Goal: Task Accomplishment & Management: Complete application form

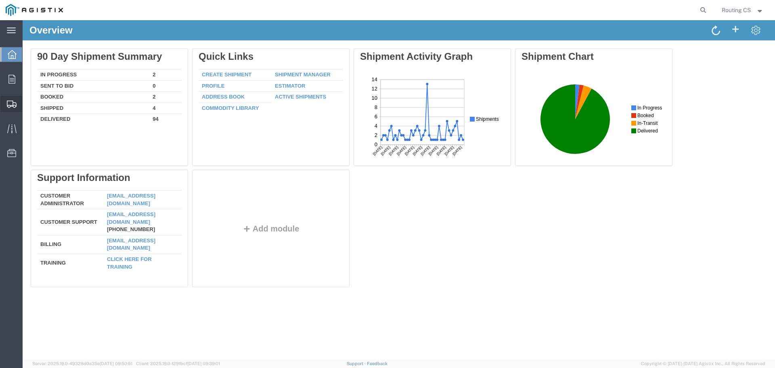
click at [0, 0] on span "Shipment Manager" at bounding box center [0, 0] width 0 height 0
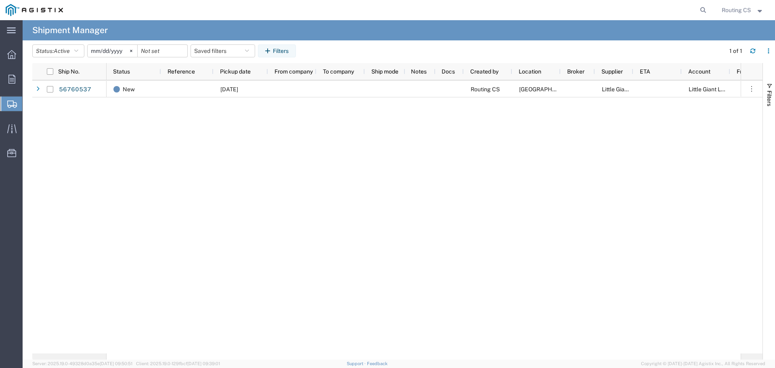
click at [0, 0] on span "Create Shipment" at bounding box center [0, 0] width 0 height 0
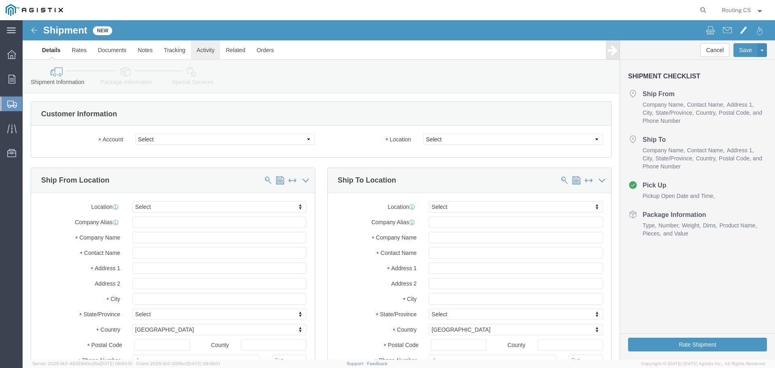
select select
click select "Select Little Giant Ladders PG&E"
select select "9596"
click select "Select Little Giant Ladders PG&E"
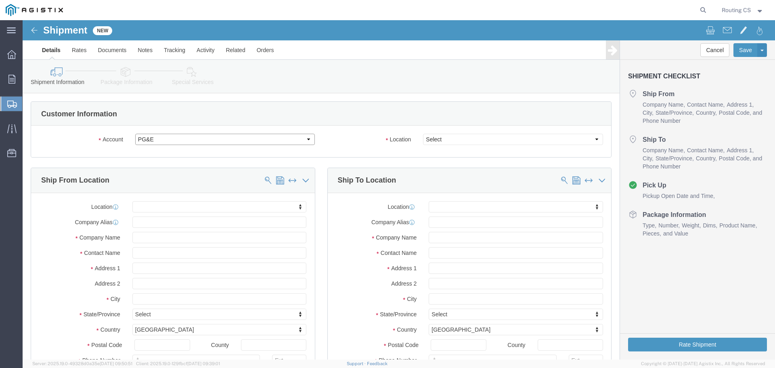
select select "PURCHORD"
select select
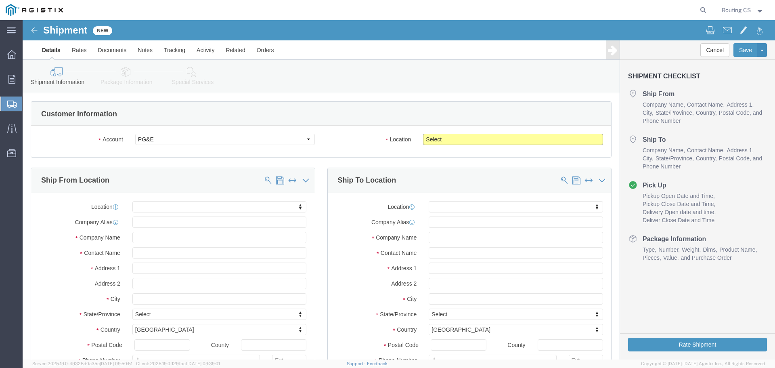
click select "Select All Others [GEOGRAPHIC_DATA] [GEOGRAPHIC_DATA] [GEOGRAPHIC_DATA] [GEOGRA…"
select select "23082"
click select "Select All Others [GEOGRAPHIC_DATA] [GEOGRAPHIC_DATA] [GEOGRAPHIC_DATA] [GEOGRA…"
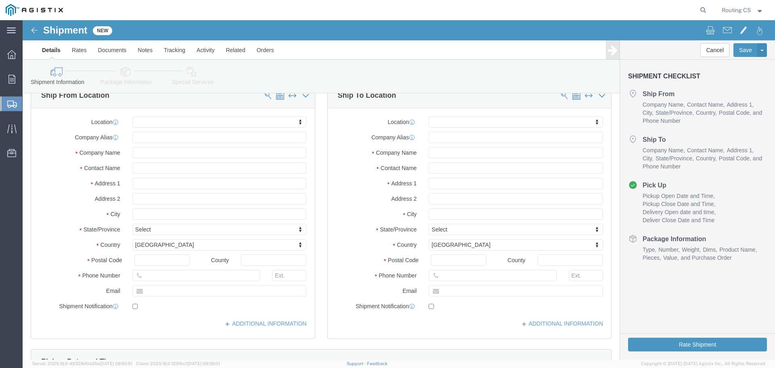
scroll to position [40, 0]
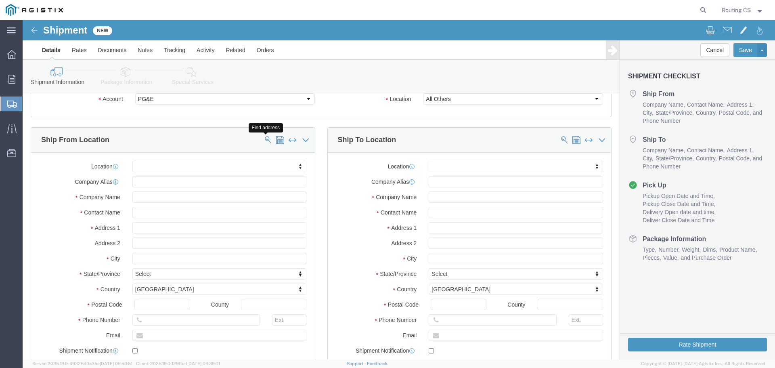
click span
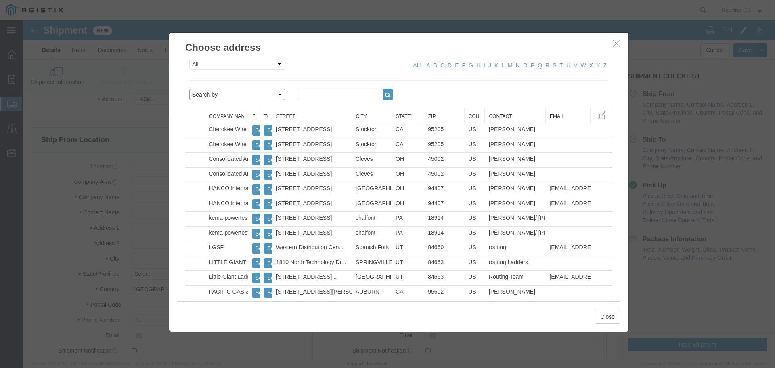
click select "Search by Address Book Name City Company Name Contact Name Country CustomerAlia…"
select select "zip"
click select "Search by Address Book Name City Company Name Contact Name Country CustomerAlia…"
click input "text"
type input "84663"
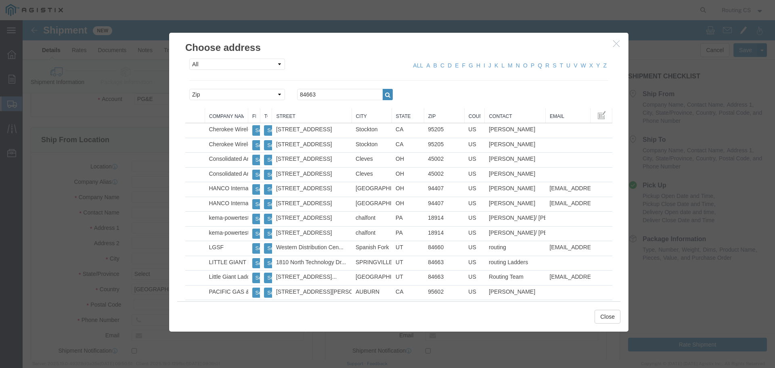
click icon "button"
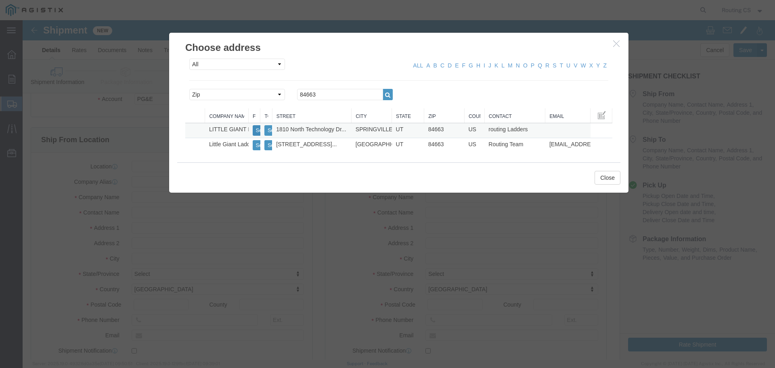
click button "Select"
select select
type input "[STREET_ADDRESS]"
type input "84663"
type input "[PHONE_NUMBER]"
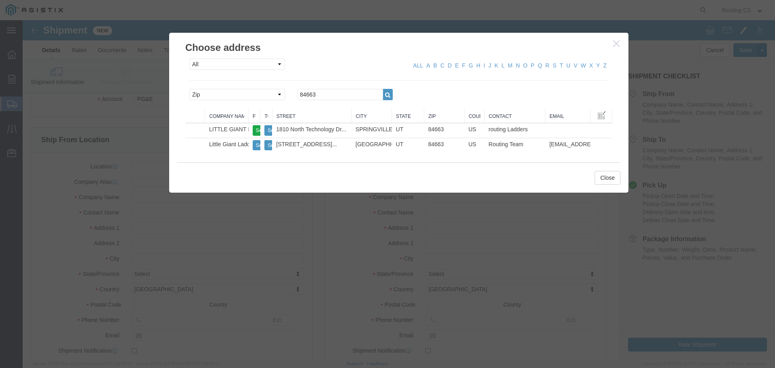
type input "LITTLE GIANT LADDER SYSTEMS LLC"
type input "routing Ladders"
type input "SPRINGVILLE"
select select "UT"
drag, startPoint x: 303, startPoint y: 68, endPoint x: 279, endPoint y: 73, distance: 24.0
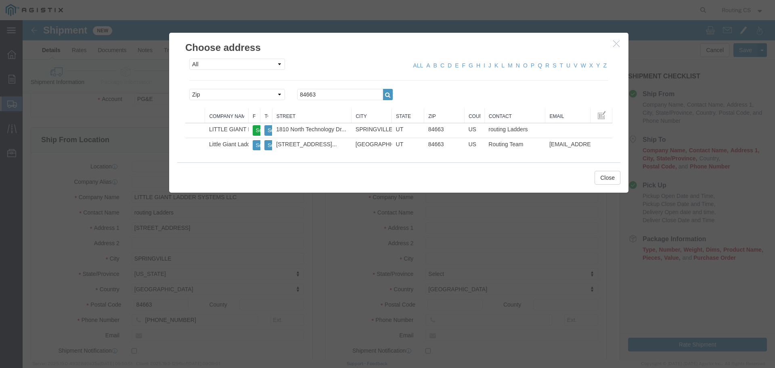
click div "All Company Location Other Personal Shared ALL A B C D E F G H I J K L M N O P …"
drag, startPoint x: 291, startPoint y: 73, endPoint x: 251, endPoint y: 77, distance: 40.1
click div "Search by Address Book Name City Company Name Contact Name Country CustomerAlia…"
type input "95126"
click button "button"
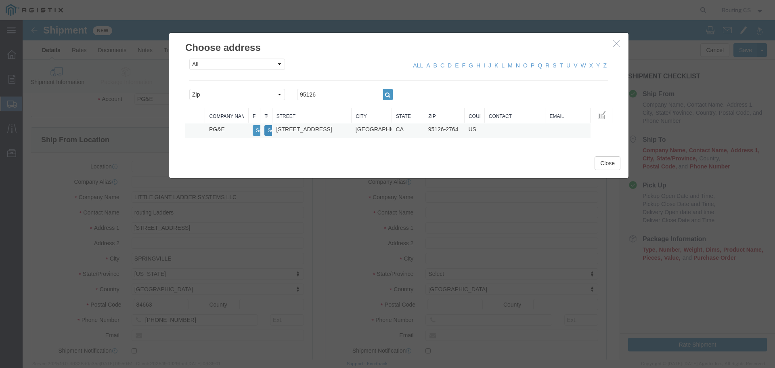
click button "Select"
select select
type input "[STREET_ADDRESS]"
type input "95126-2764"
type input "PG&E"
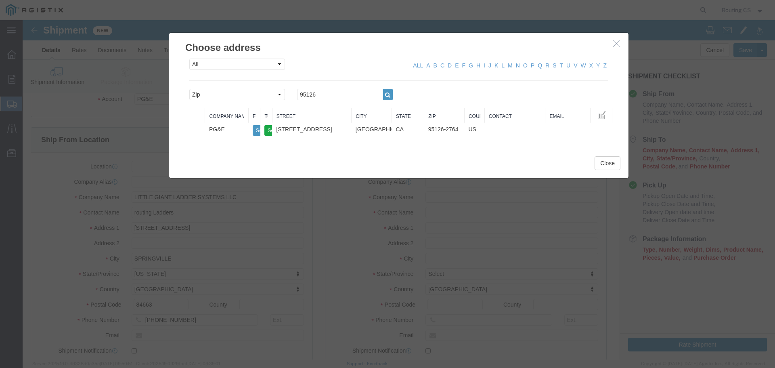
type input "[GEOGRAPHIC_DATA][PERSON_NAME]"
select select "CA"
click button "Close"
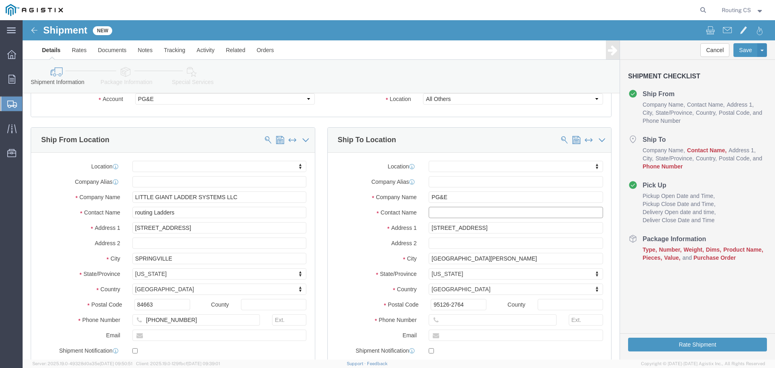
click input "text"
type input "[PERSON_NAME]"
click input "text"
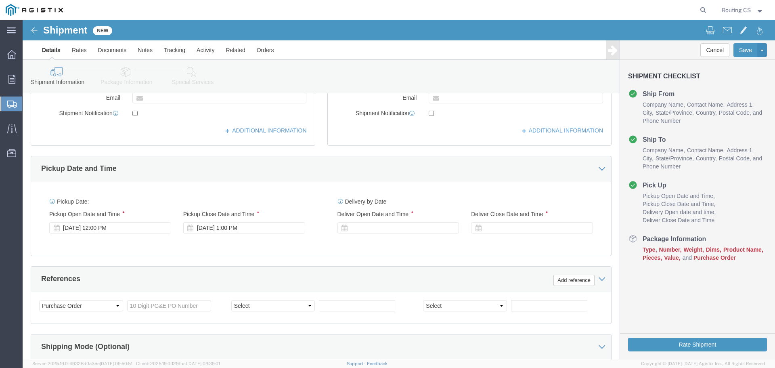
scroll to position [323, 0]
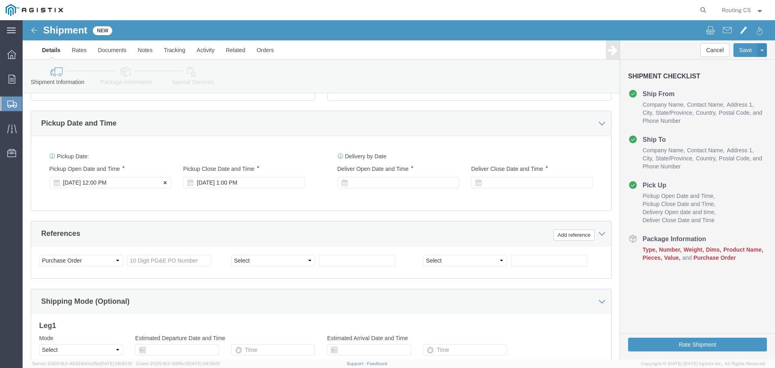
type input "9253130360"
click div "[DATE] 12:00 PM"
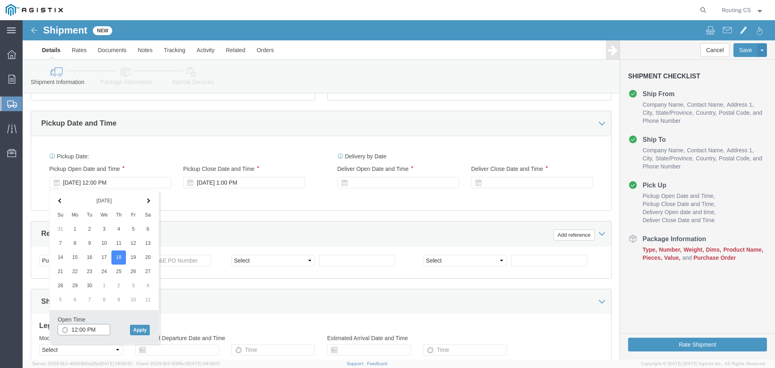
click input "12:00 PM"
type input "8:00 AM"
click button "Apply"
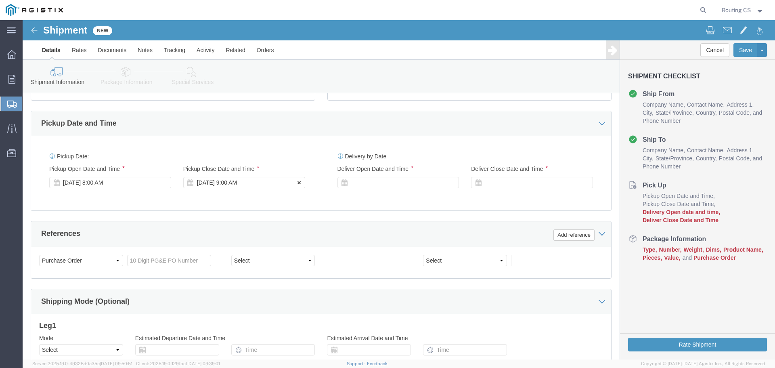
click div "[DATE] 9:00 AM"
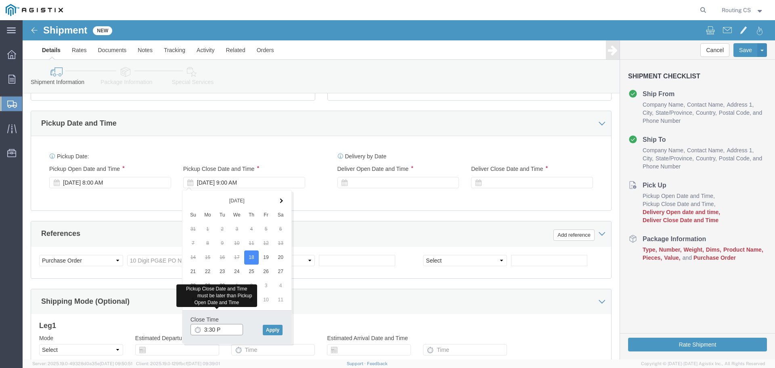
type input "3:30 PM"
click div
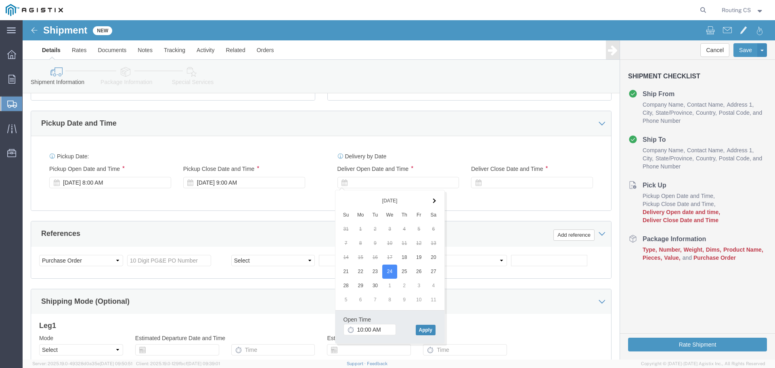
click button "Apply"
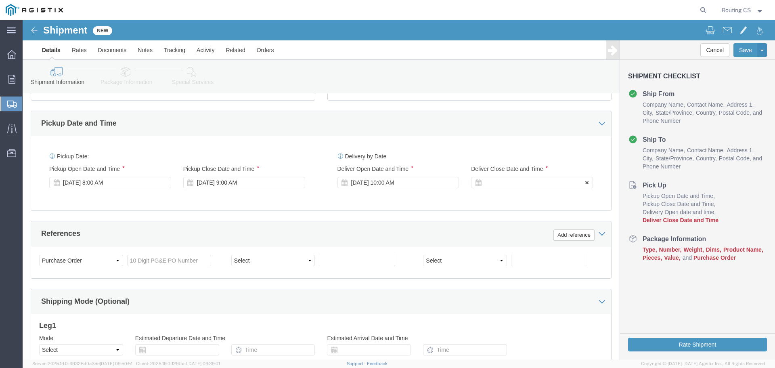
click div
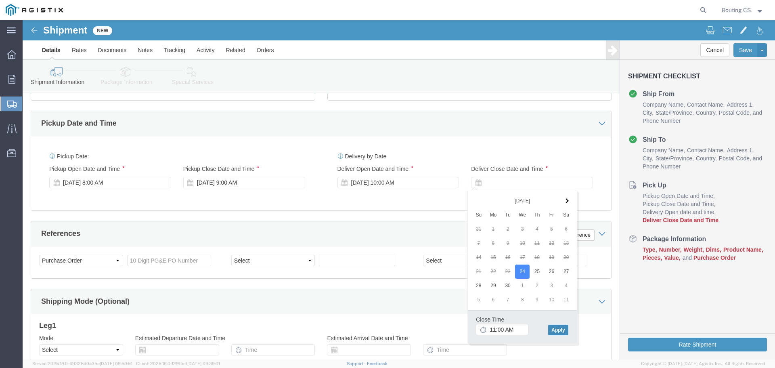
click button "Apply"
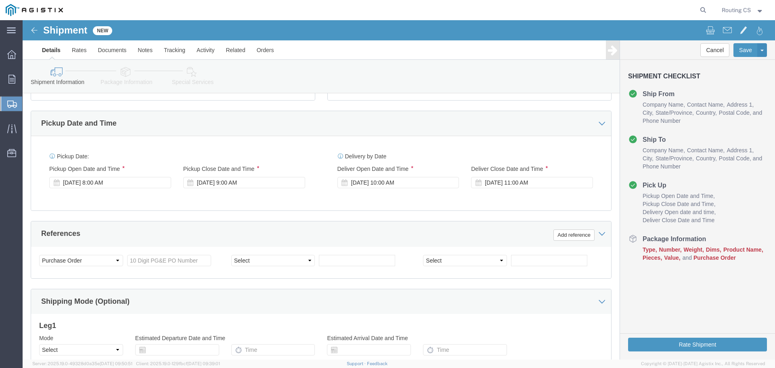
click div "Select Account Type Activity ID Airline Appointment Number ASN Batch Request # …"
click input "text"
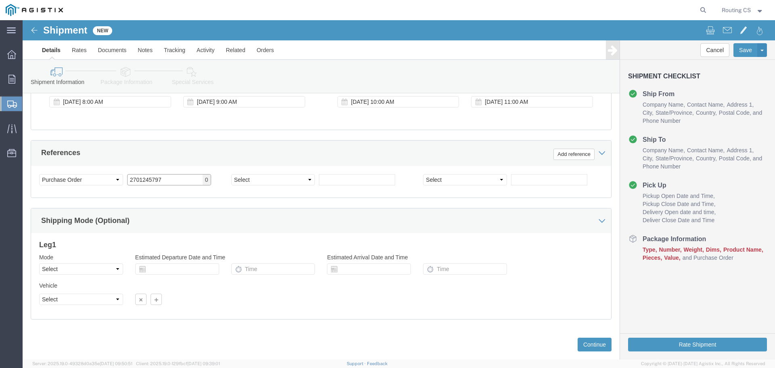
scroll to position [420, 0]
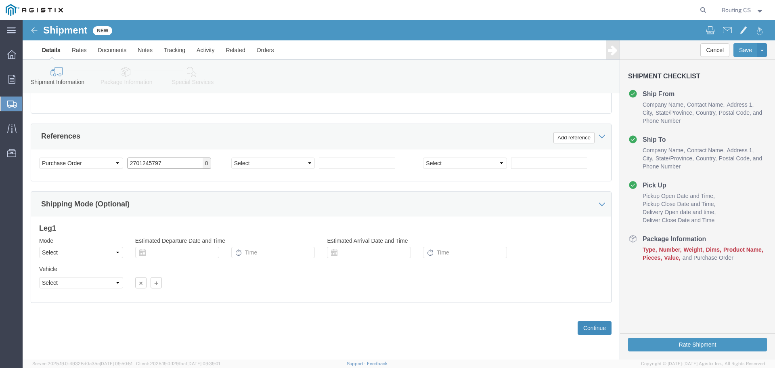
type input "2701245797"
click button "Continue"
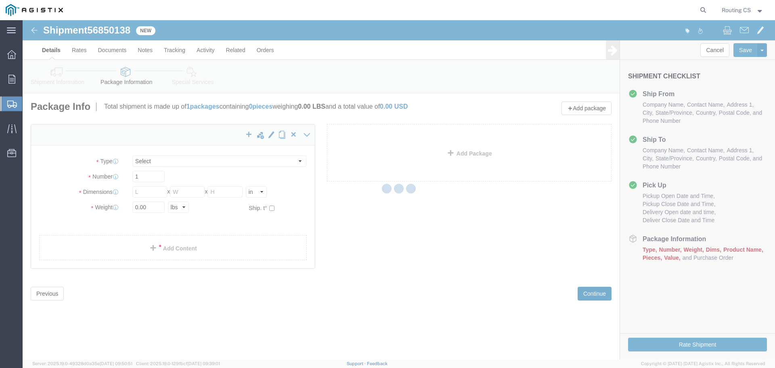
select select "CBOX"
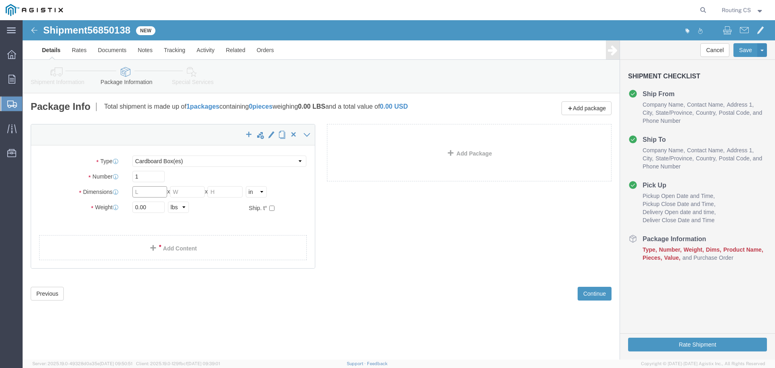
click input "text"
type input "104"
type input "19"
type input "7"
type input "35"
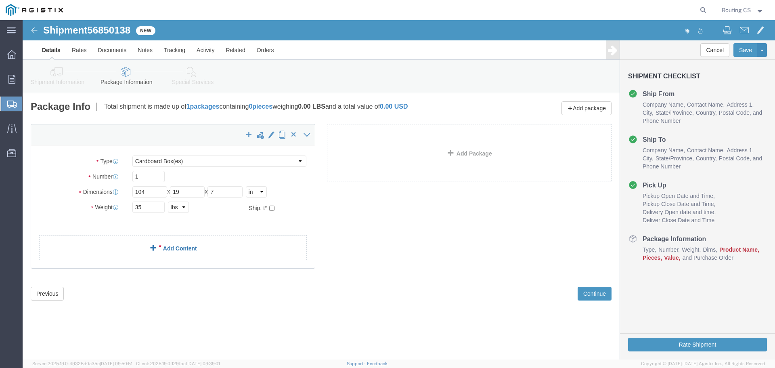
click link "Add Content"
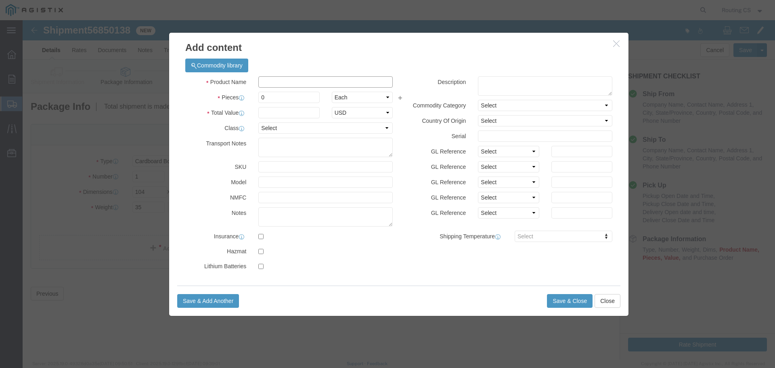
click input "text"
type input "LADDER"
type input "1"
type input "267"
click select "Select 50 55 60 65 70 85 92.5 100 125 175 250 300 400"
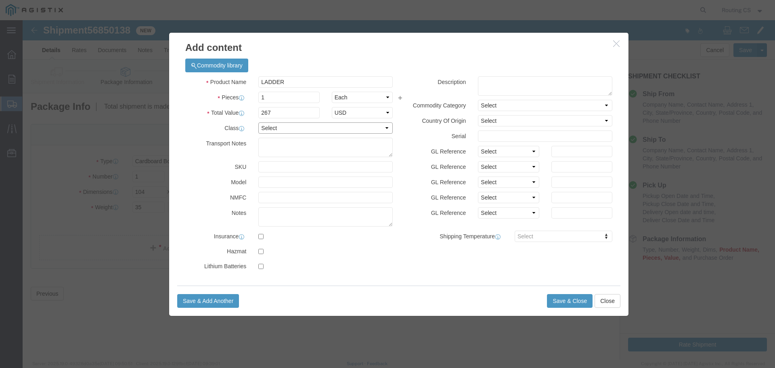
click select "Select 50 55 60 65 70 85 92.5 100 125 175 250 300 400"
select select "300"
click select "Select 50 55 60 65 70 85 92.5 100 125 175 250 300 400"
click button "Save & Close"
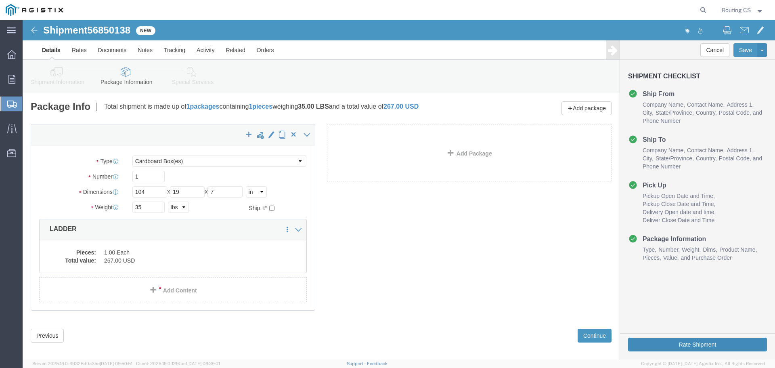
click button "Rate Shipment"
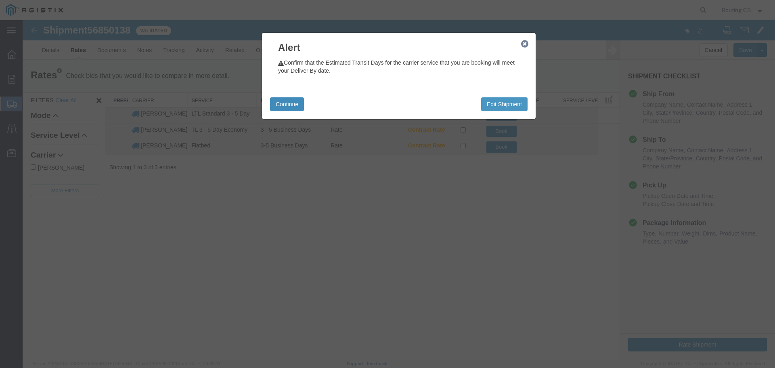
click at [295, 103] on button "Continue" at bounding box center [287, 104] width 34 height 14
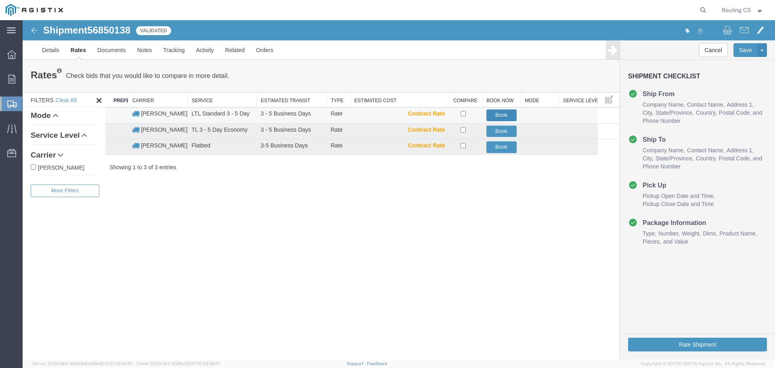
click at [503, 113] on button "Book" at bounding box center [501, 115] width 30 height 12
